Goal: Transaction & Acquisition: Purchase product/service

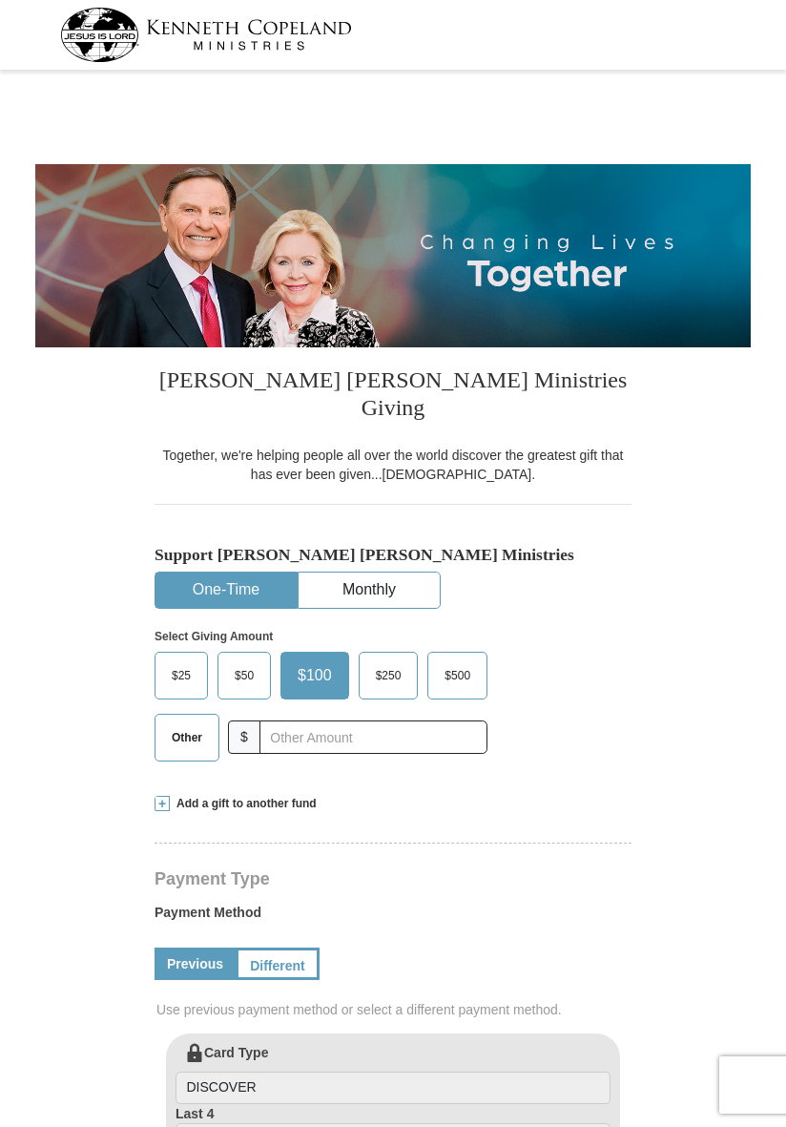
select select "GA"
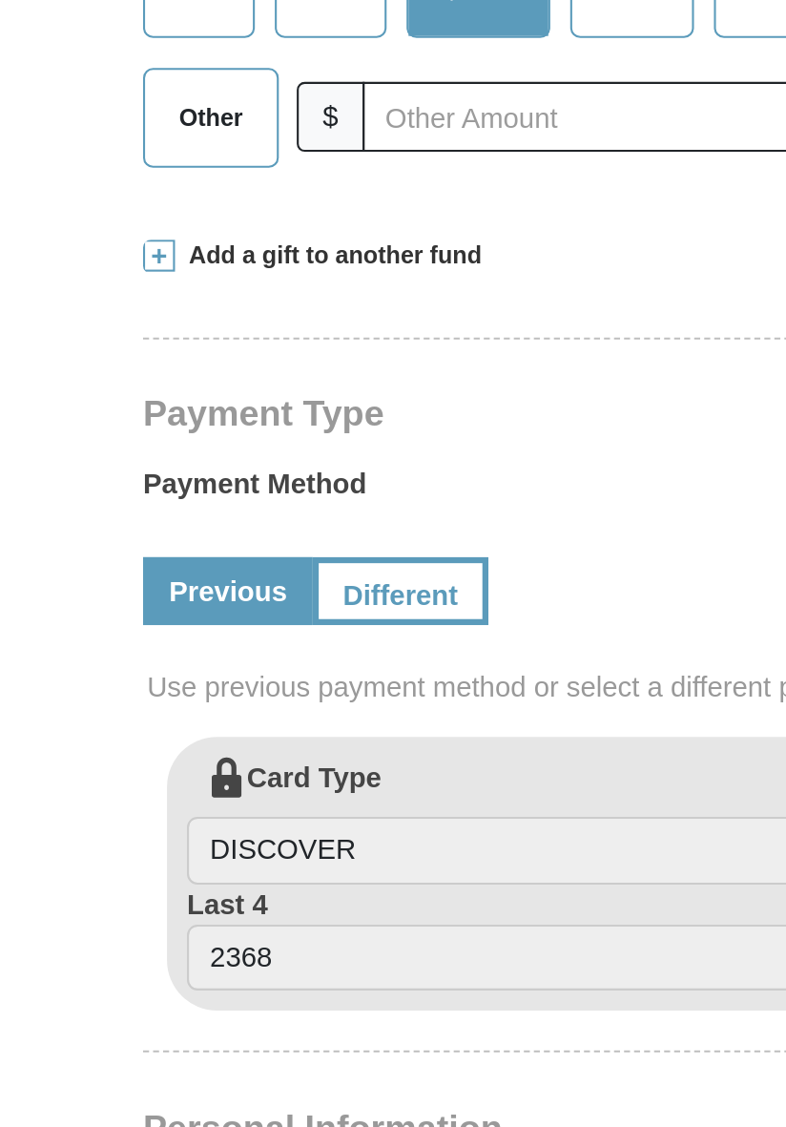
scroll to position [176, 0]
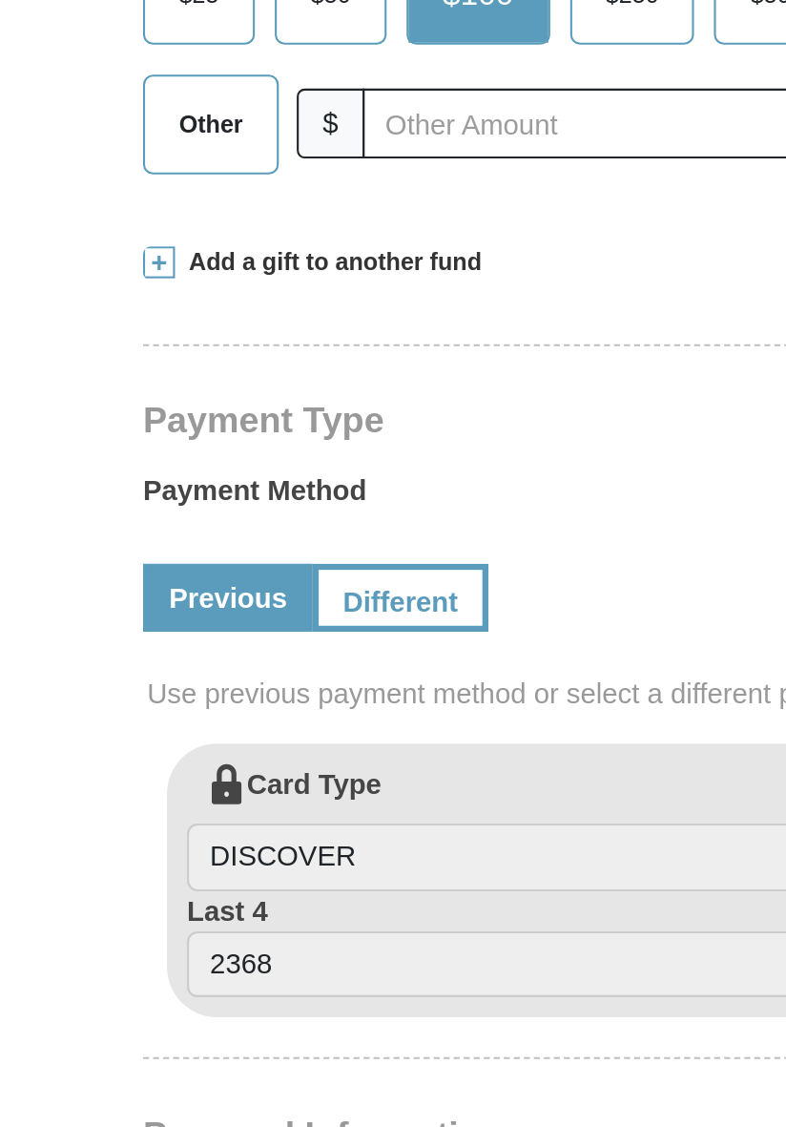
click at [160, 620] on span at bounding box center [162, 627] width 15 height 15
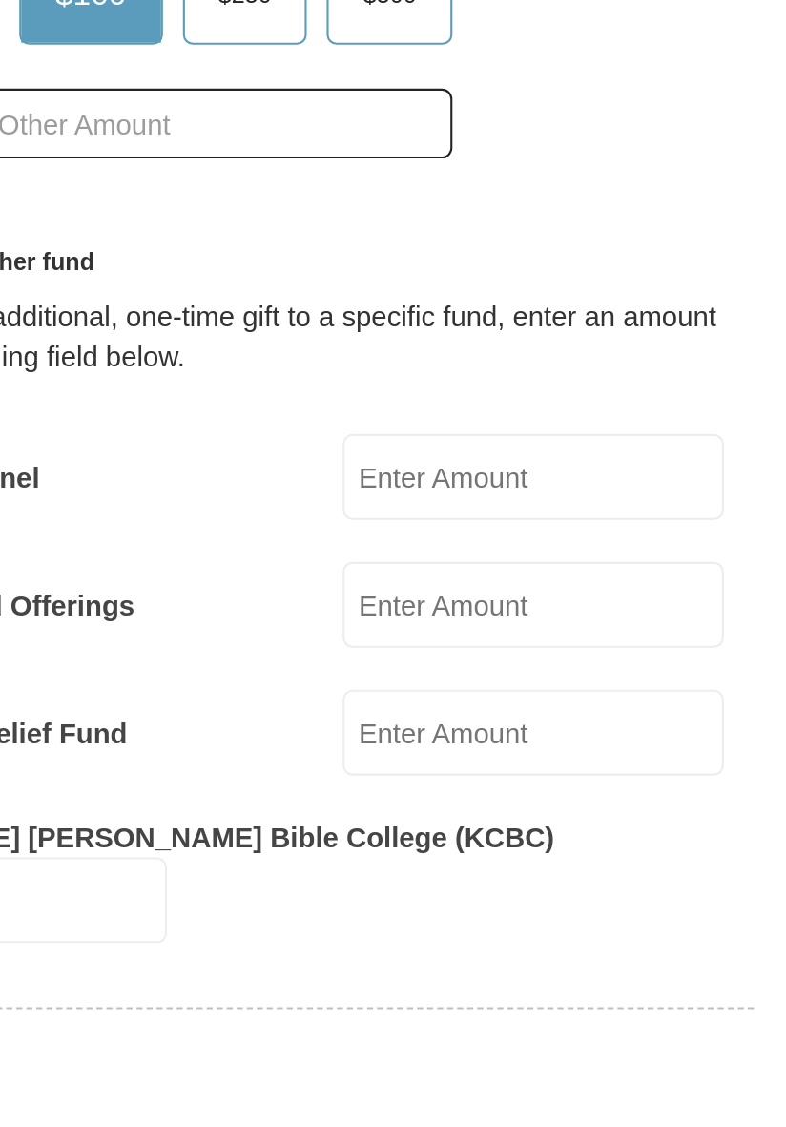
click at [446, 710] on input "VICTORY ™ Channel" at bounding box center [526, 730] width 182 height 41
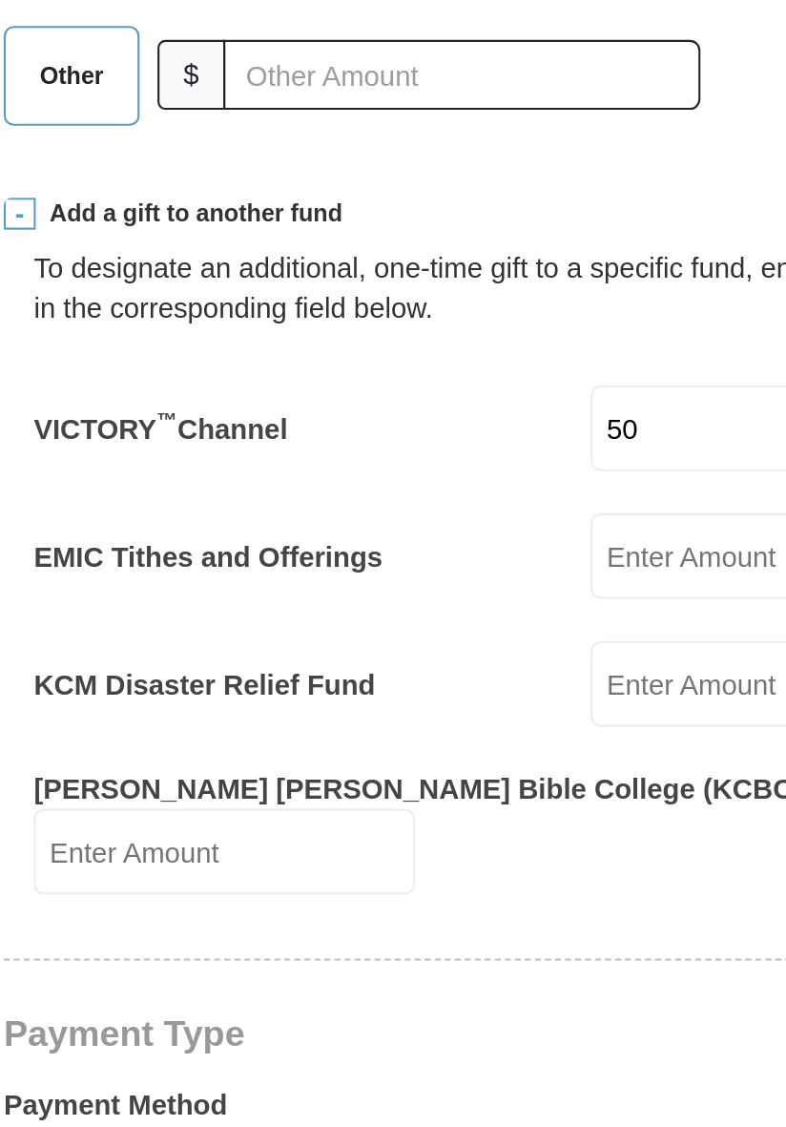
type input "50"
click at [440, 771] on input "EMIC Tithes and Offerings" at bounding box center [526, 791] width 182 height 41
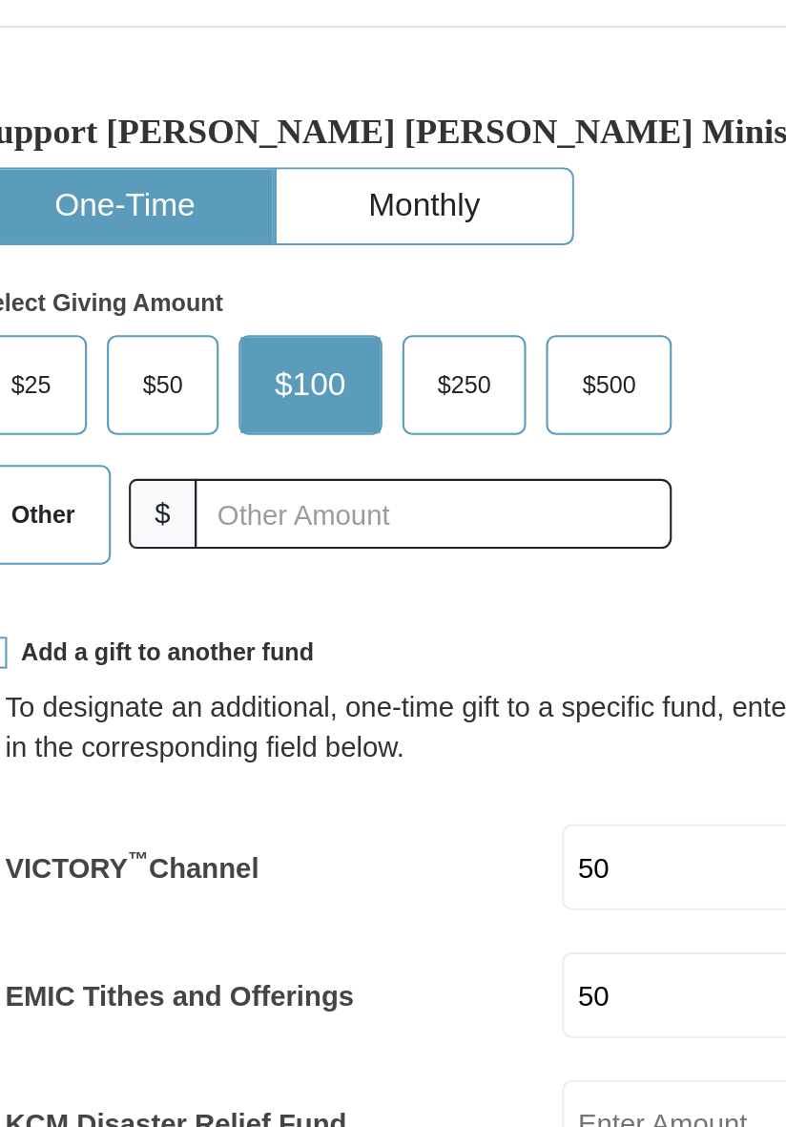
type input "50"
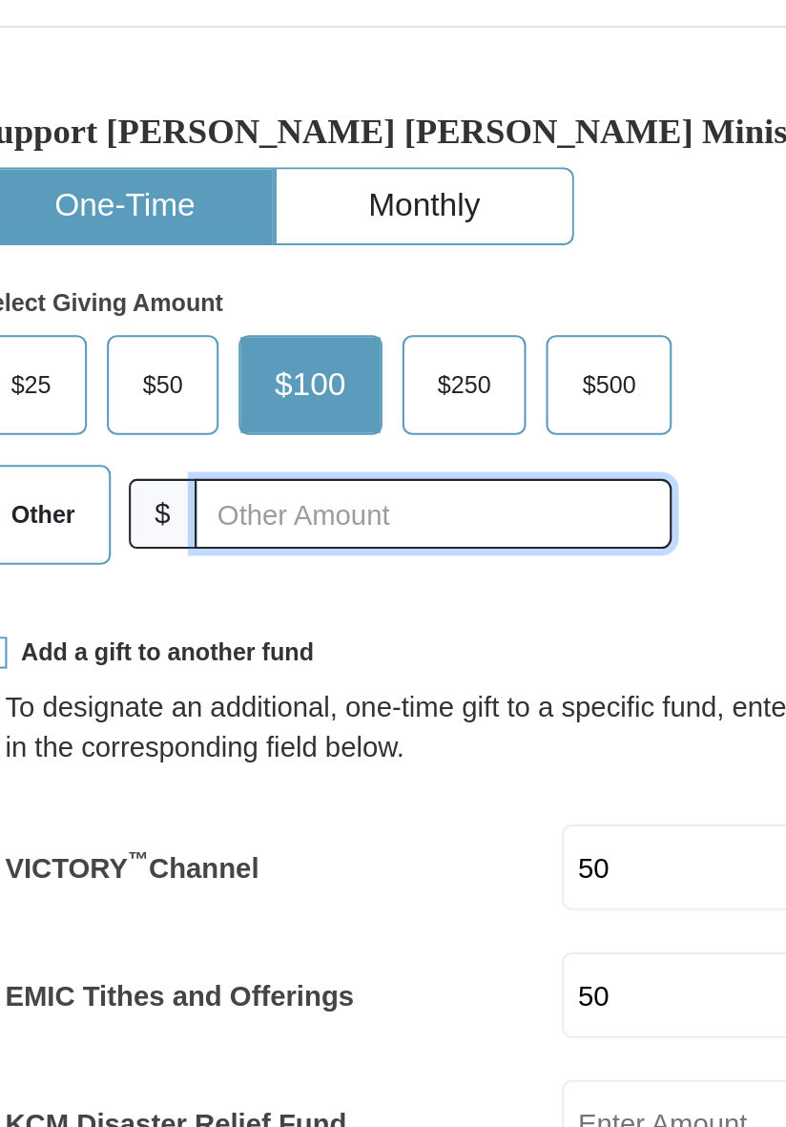
click at [279, 545] on input "text" at bounding box center [374, 561] width 228 height 33
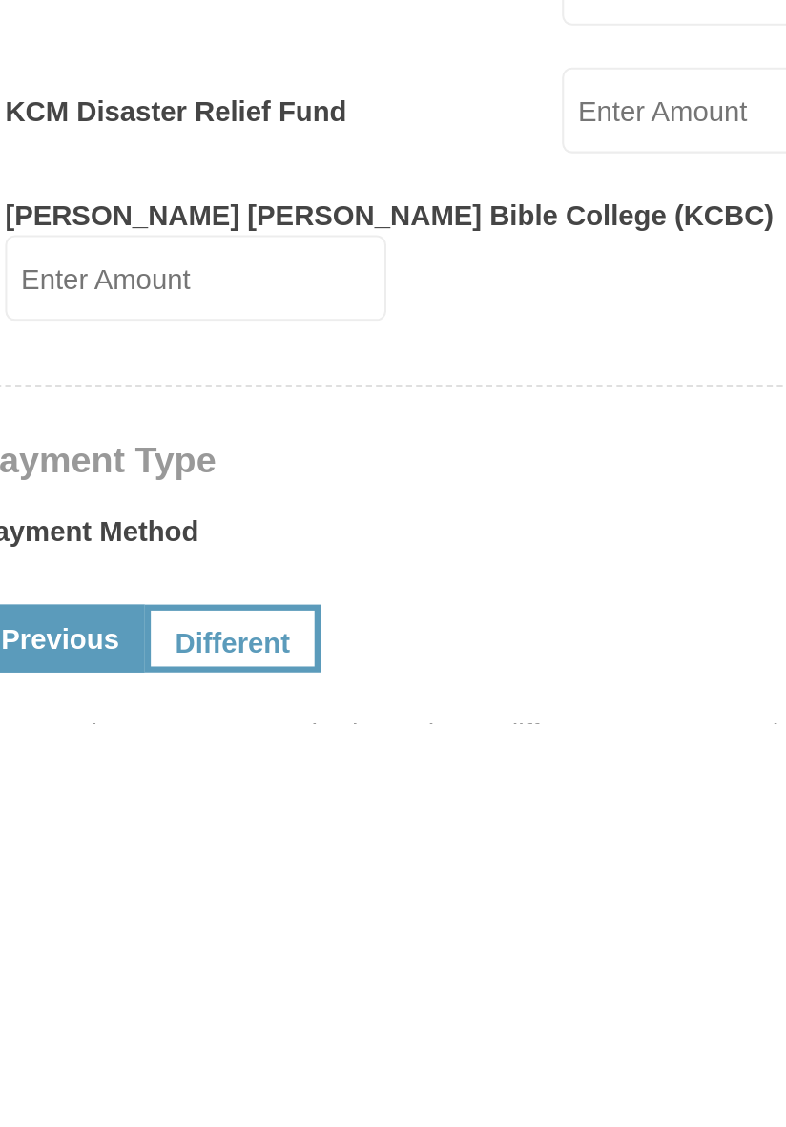
scroll to position [196, 0]
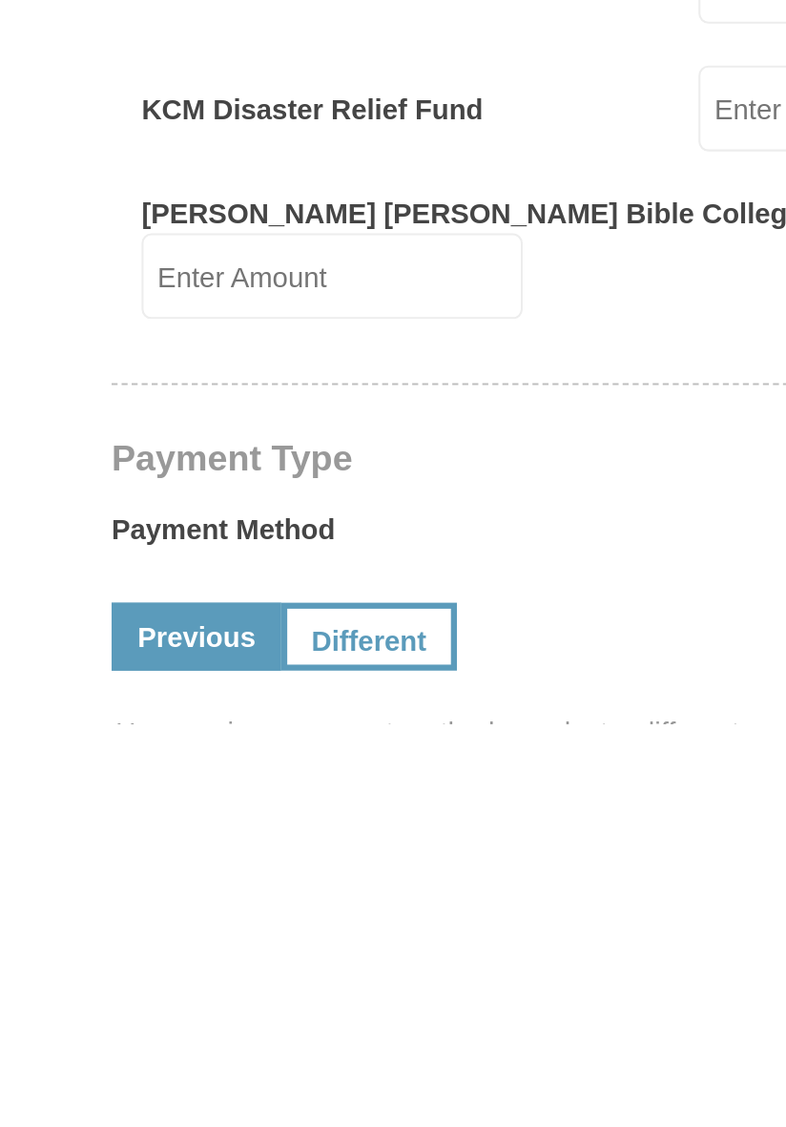
type input "150"
click at [187, 1069] on link "Previous" at bounding box center [195, 1085] width 81 height 32
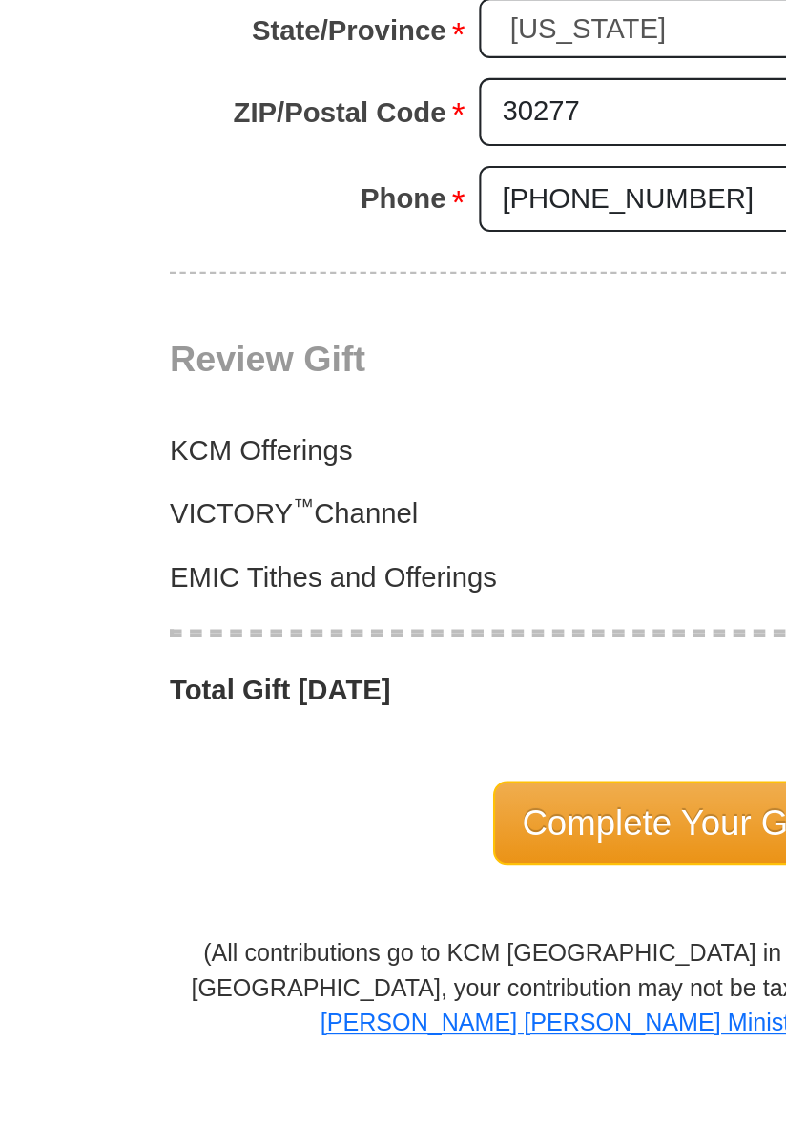
scroll to position [1305, 0]
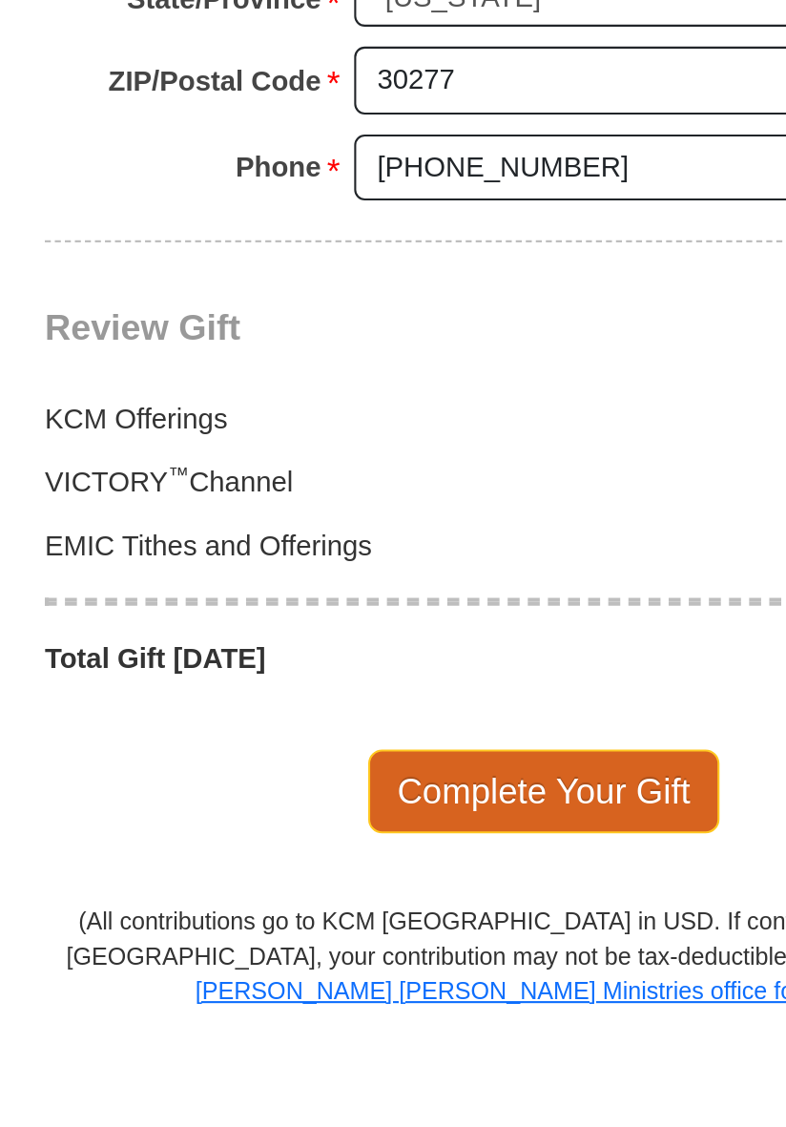
click at [374, 979] on span "Complete Your Gift" at bounding box center [393, 999] width 169 height 40
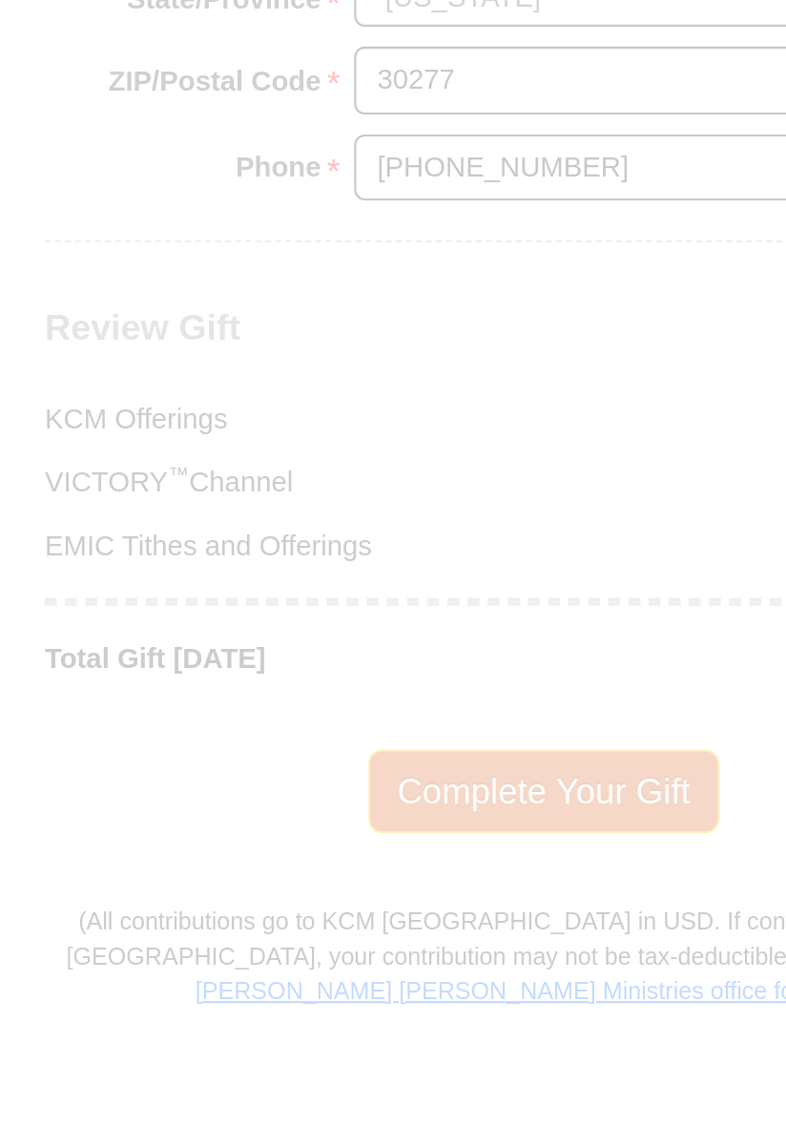
scroll to position [1396, 0]
